Goal: Task Accomplishment & Management: Use online tool/utility

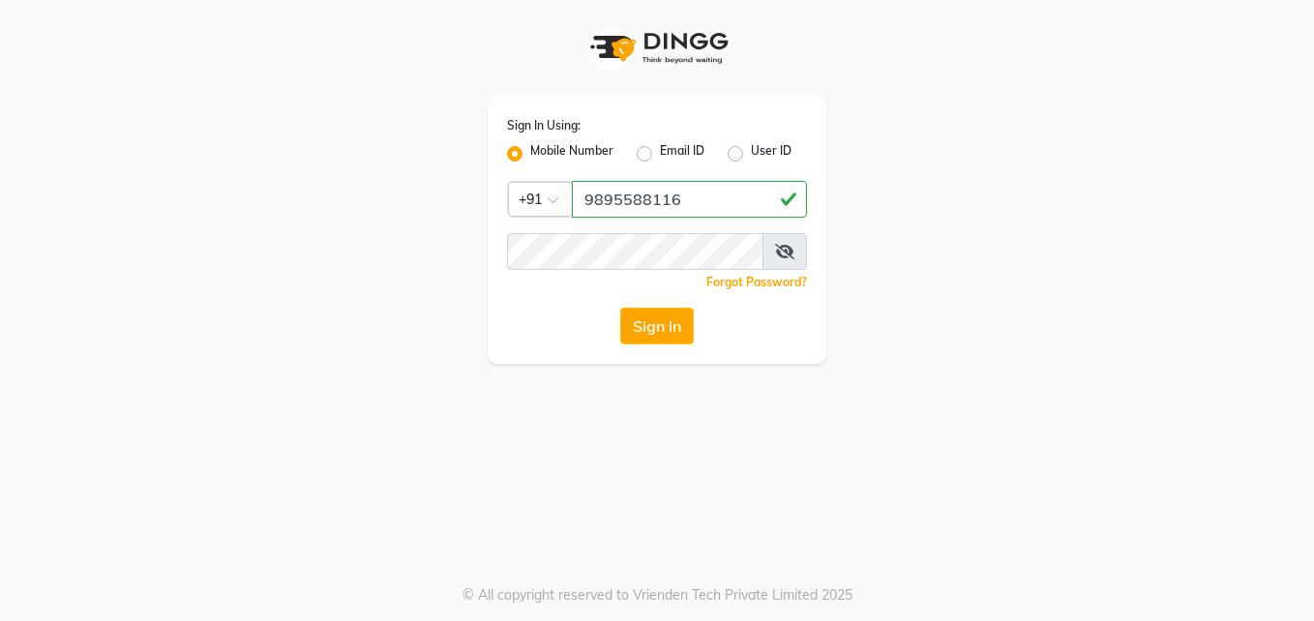
type input "9895588116"
click at [644, 328] on button "Sign In" at bounding box center [657, 326] width 74 height 37
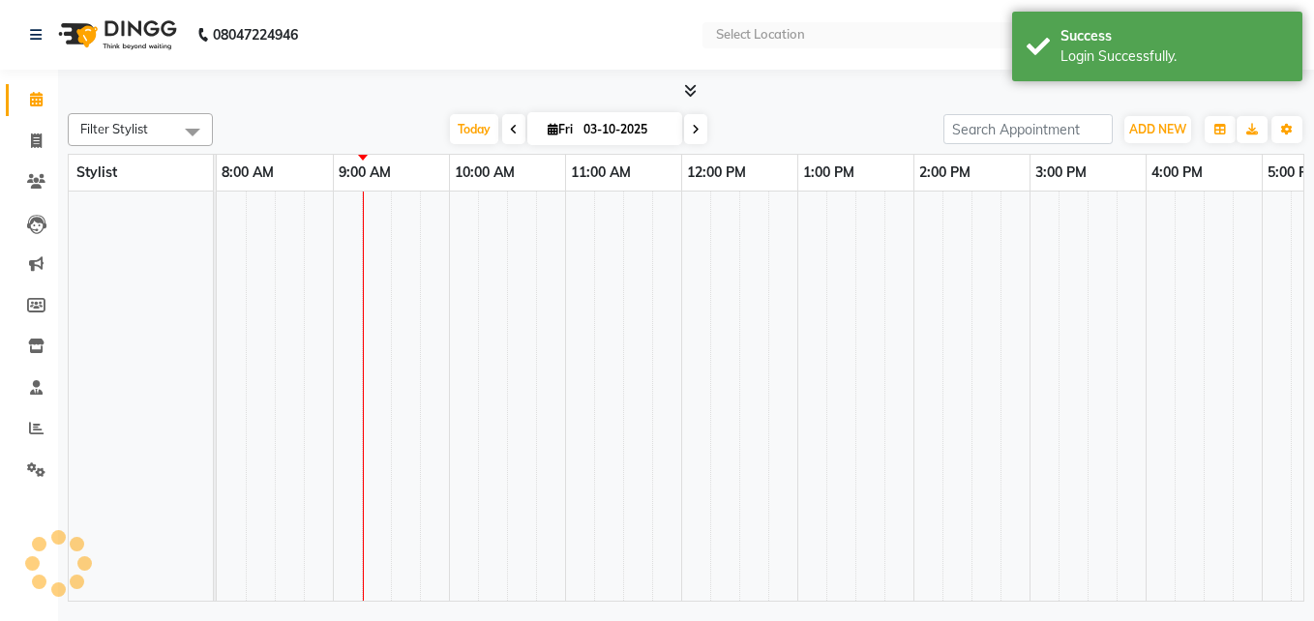
select select "en"
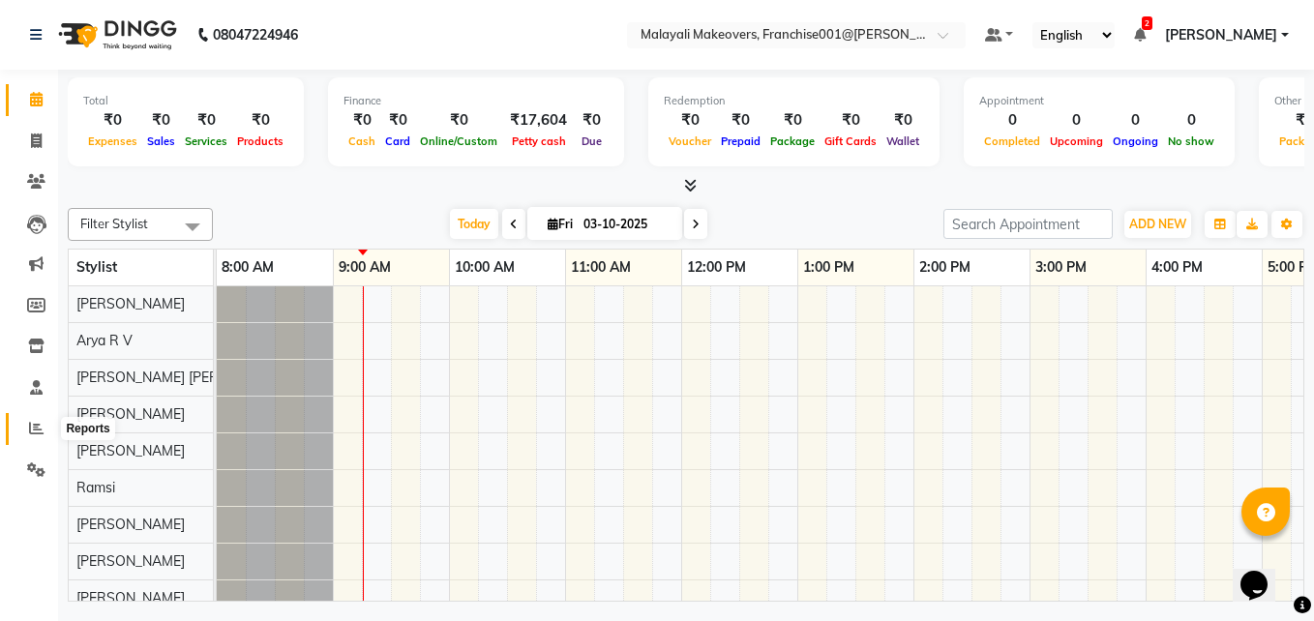
click at [40, 428] on icon at bounding box center [36, 428] width 15 height 15
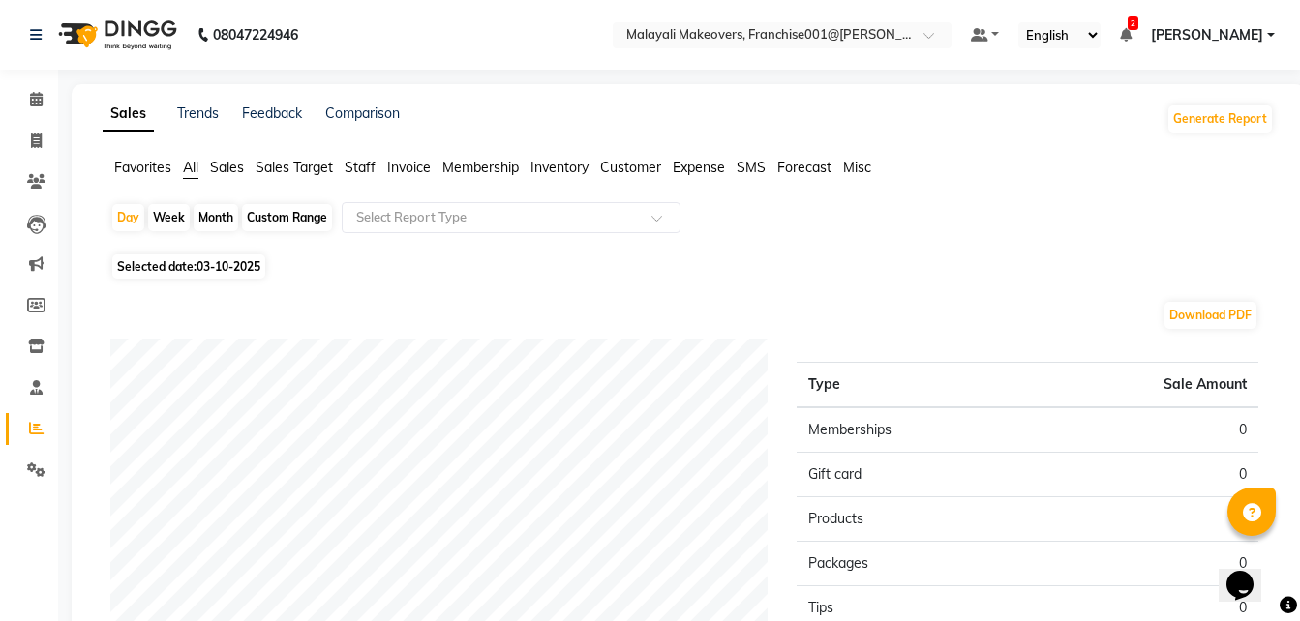
click at [205, 216] on div "Month" at bounding box center [216, 217] width 45 height 27
select select "10"
select select "2025"
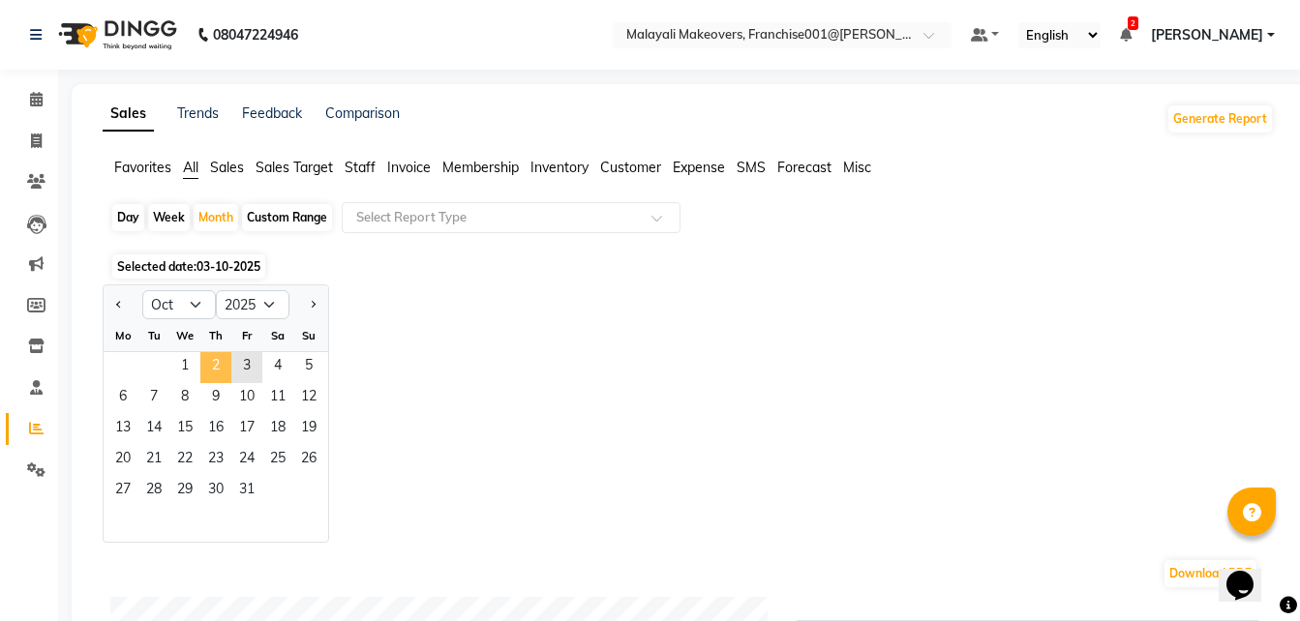
click at [202, 373] on span "2" at bounding box center [215, 367] width 31 height 31
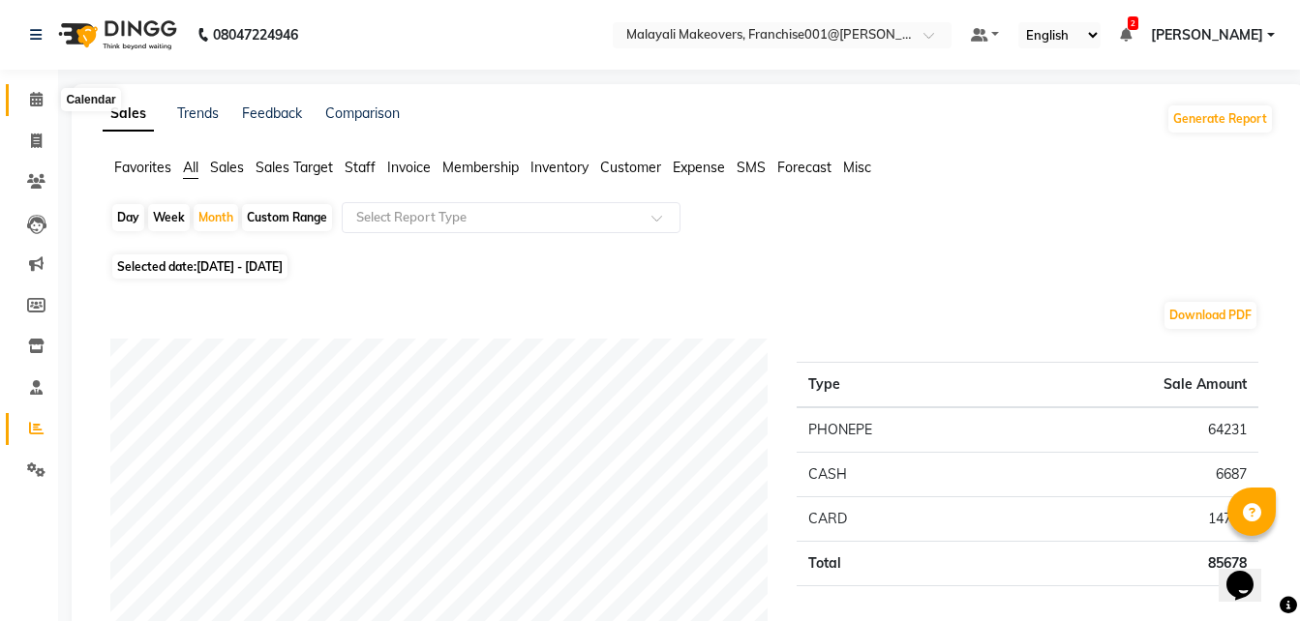
click at [40, 93] on icon at bounding box center [36, 99] width 13 height 15
